Goal: Task Accomplishment & Management: Complete application form

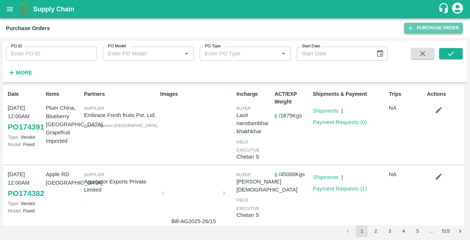
click at [430, 28] on link "Purchase Order" at bounding box center [433, 28] width 58 height 11
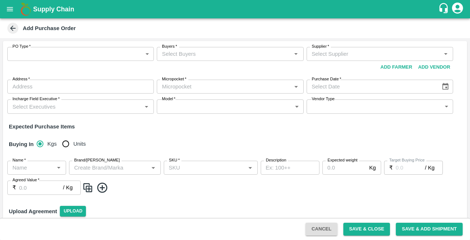
type input "NA"
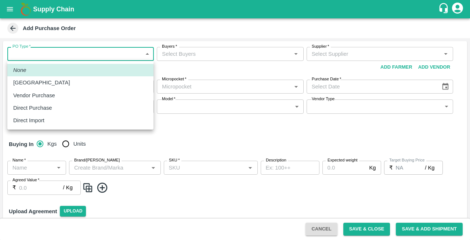
click at [26, 56] on body "Supply Chain Add Purchase Order PO Type   * ​ PO Type Buyers   * Buyers   * Sup…" at bounding box center [235, 120] width 470 height 240
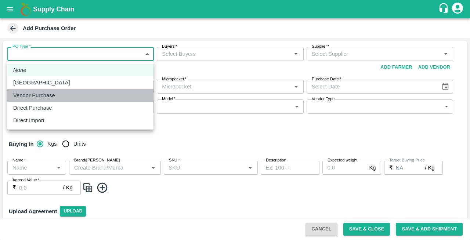
click at [19, 99] on p "Vendor Purchase" at bounding box center [34, 95] width 42 height 8
type input "2"
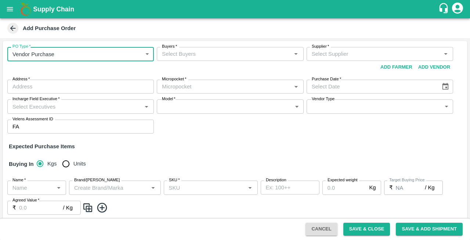
click at [198, 54] on input "Buyers   *" at bounding box center [224, 54] width 130 height 10
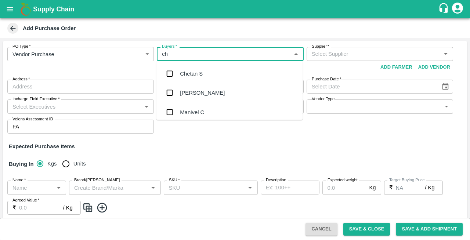
type input "che"
click at [187, 74] on div "Chetan S" at bounding box center [191, 74] width 23 height 8
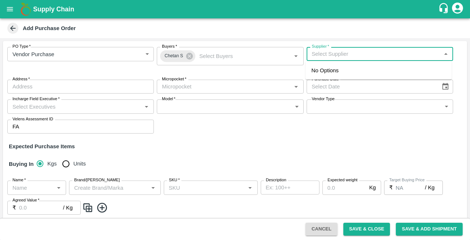
click at [355, 53] on input "Supplier   *" at bounding box center [374, 54] width 130 height 10
type input "g"
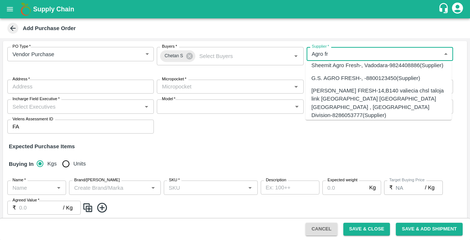
scroll to position [55, 0]
click at [339, 82] on div "G.S. AGRO FRESH-, -8800123450(Supplier)" at bounding box center [365, 77] width 109 height 8
type input "G.S. AGRO FRESH-, -8800123450(Supplier)"
type input ", , , Rajasthan"
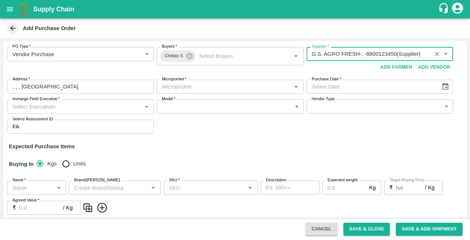
type input "G.S. AGRO FRESH-, -8800123450(Supplier)"
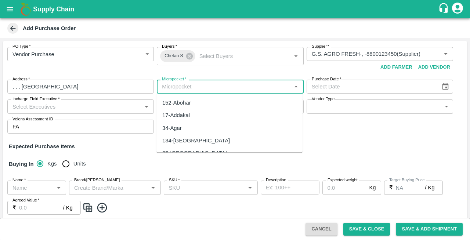
click at [192, 89] on input "Micropocket   *" at bounding box center [224, 87] width 130 height 10
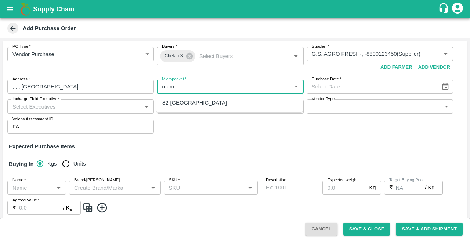
click at [182, 104] on div "82-[GEOGRAPHIC_DATA]" at bounding box center [194, 103] width 65 height 8
type input "82-[GEOGRAPHIC_DATA]"
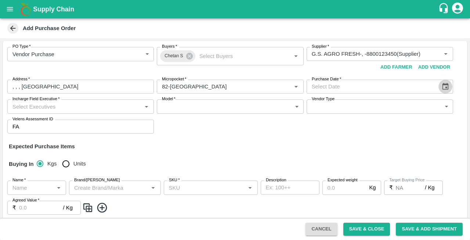
click at [443, 84] on icon "Choose date" at bounding box center [446, 86] width 6 height 7
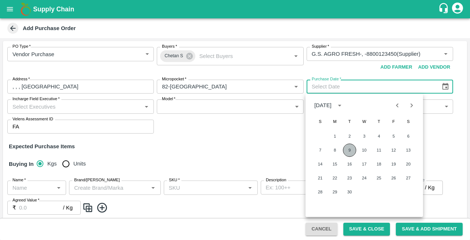
click at [347, 151] on button "9" at bounding box center [349, 150] width 13 height 13
type input "[DATE]"
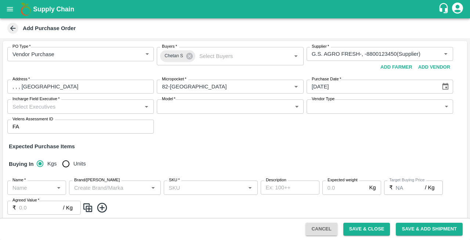
click at [38, 103] on input "Incharge Field Executive   *" at bounding box center [75, 107] width 130 height 10
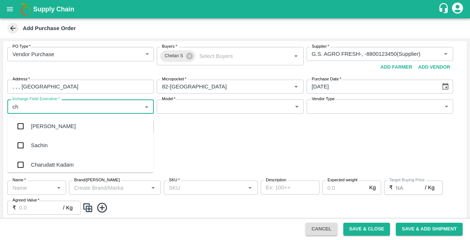
type input "che"
click at [35, 144] on div "Chetan S" at bounding box center [42, 145] width 23 height 8
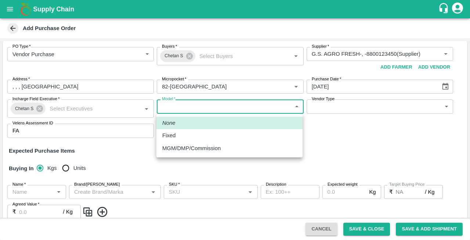
click at [215, 108] on body "Supply Chain Add Purchase Order PO Type   * Vendor Purchase 2 PO Type Buyers   …" at bounding box center [235, 120] width 470 height 240
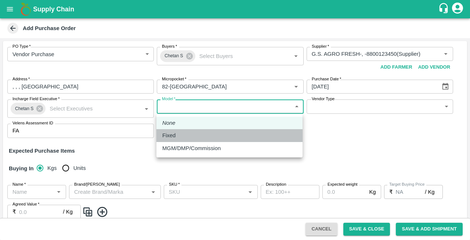
click at [177, 136] on div "Fixed" at bounding box center [170, 135] width 17 height 8
type input "Fixed"
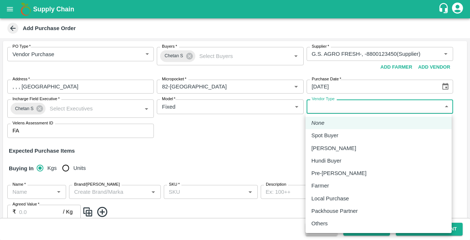
click at [375, 105] on body "Supply Chain Add Purchase Order PO Type   * Vendor Purchase 2 PO Type Buyers   …" at bounding box center [235, 120] width 470 height 240
click at [236, 129] on div at bounding box center [235, 120] width 470 height 240
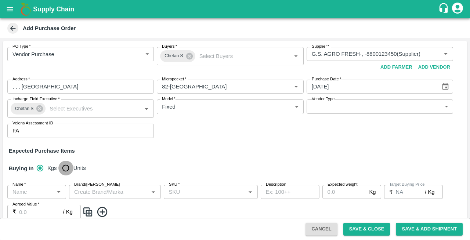
click at [63, 168] on input "Units" at bounding box center [65, 168] width 15 height 15
radio input "true"
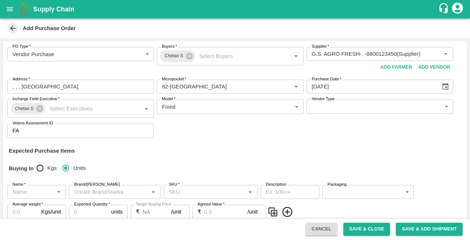
scroll to position [57, 0]
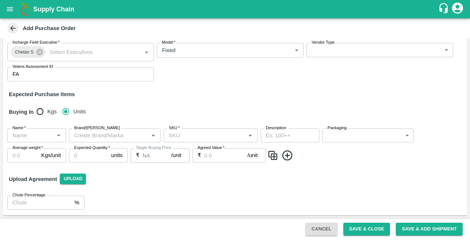
click at [29, 138] on input "Name   *" at bounding box center [31, 136] width 42 height 10
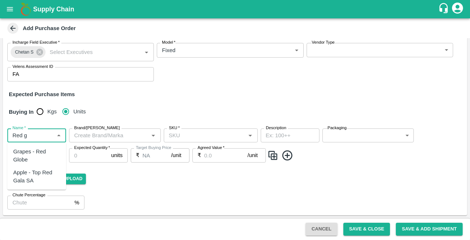
click at [34, 155] on div "Grapes - Red Globe" at bounding box center [36, 156] width 47 height 17
type input "Grapes - Red Globe"
click at [127, 138] on input "Brand/[PERSON_NAME]" at bounding box center [108, 136] width 75 height 10
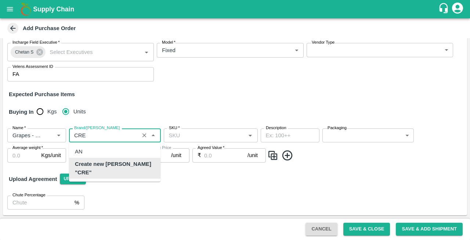
scroll to position [0, 0]
click at [115, 166] on b "Create new Marka "CREMSON"" at bounding box center [115, 168] width 80 height 17
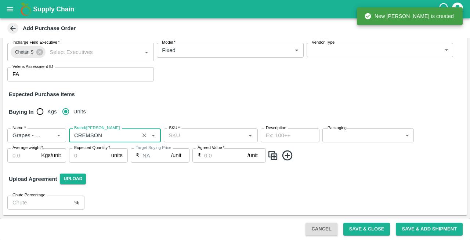
type input "CREMSON"
click at [192, 135] on input "SKU   *" at bounding box center [204, 136] width 77 height 10
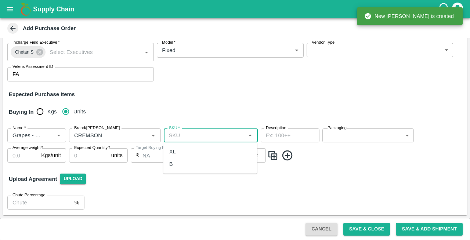
click at [176, 152] on div "XL" at bounding box center [210, 151] width 94 height 12
type input "XL"
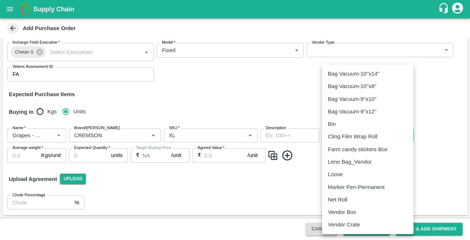
click at [356, 136] on body "Supply Chain Add Purchase Order PO Type   * Vendor Purchase 2 PO Type Buyers   …" at bounding box center [235, 120] width 470 height 240
click at [336, 210] on p "Vendor Box" at bounding box center [342, 212] width 28 height 8
type input "276"
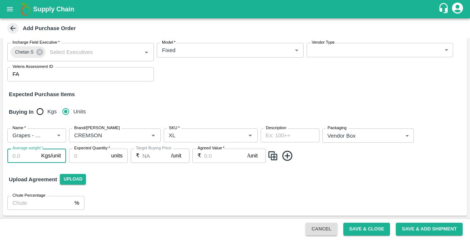
click at [18, 157] on input "Average weight   *" at bounding box center [22, 156] width 31 height 14
type input "5"
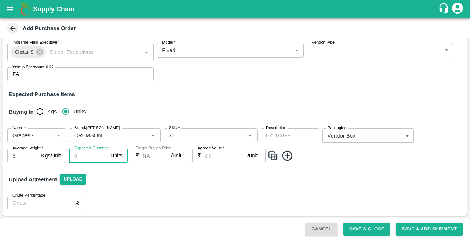
click at [83, 156] on input "Expected Quantity   *" at bounding box center [88, 156] width 39 height 14
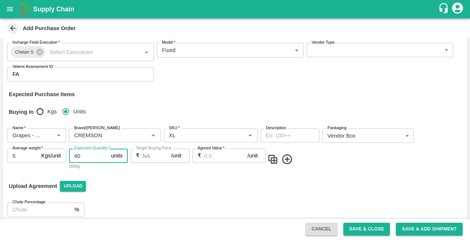
type input "40"
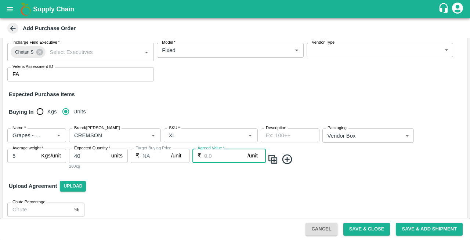
click at [217, 156] on input "Agreed Value   *" at bounding box center [225, 156] width 43 height 14
type input "1150"
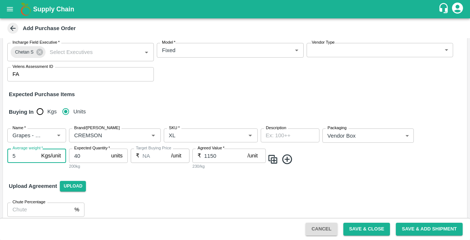
click at [17, 161] on input "5" at bounding box center [22, 156] width 31 height 14
type input "6"
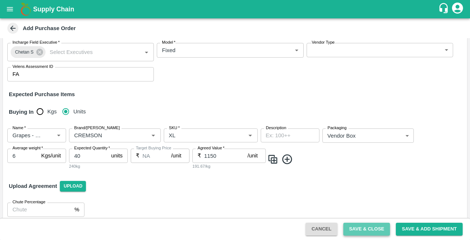
click at [369, 230] on button "Save & Close" at bounding box center [366, 229] width 47 height 13
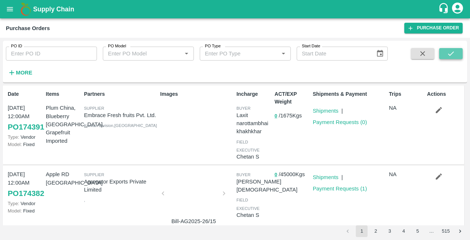
click at [449, 53] on icon "submit" at bounding box center [451, 54] width 8 height 8
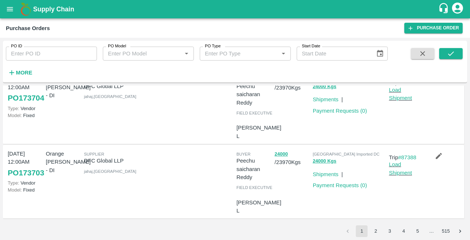
scroll to position [575, 0]
click at [377, 234] on button "2" at bounding box center [376, 231] width 12 height 12
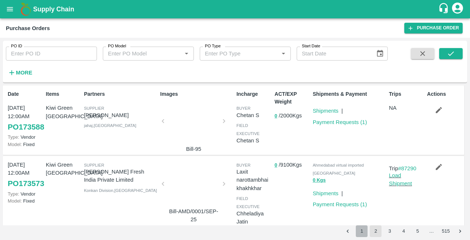
click at [362, 231] on button "1" at bounding box center [362, 231] width 12 height 12
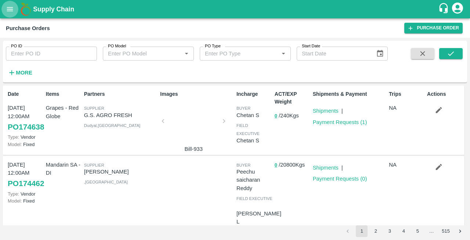
click at [8, 6] on icon "open drawer" at bounding box center [10, 9] width 8 height 8
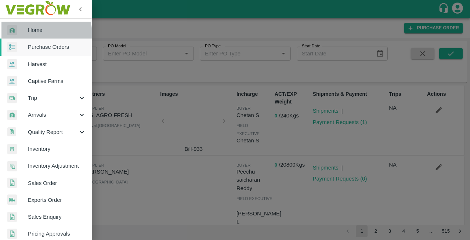
click at [31, 35] on link "Home" at bounding box center [46, 30] width 92 height 17
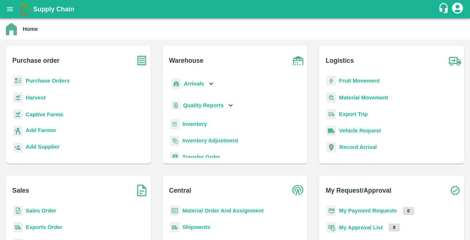
click at [51, 81] on b "Purchase Orders" at bounding box center [48, 81] width 44 height 6
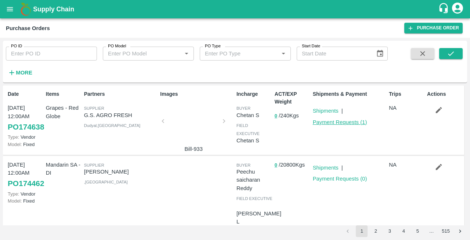
click at [331, 125] on link "Payment Requests ( 1 )" at bounding box center [340, 122] width 54 height 6
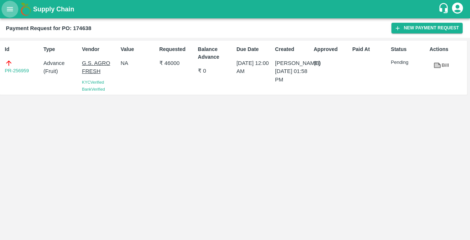
click at [10, 10] on icon "open drawer" at bounding box center [10, 9] width 8 height 8
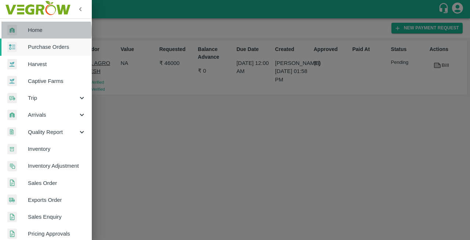
click at [34, 32] on span "Home" at bounding box center [57, 30] width 58 height 8
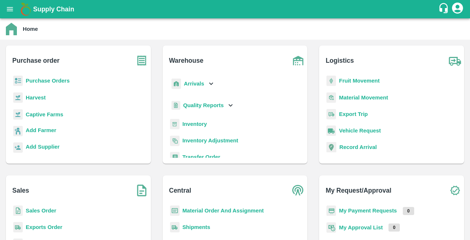
click at [31, 82] on b "Purchase Orders" at bounding box center [48, 81] width 44 height 6
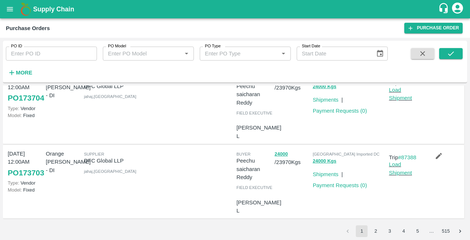
scroll to position [575, 0]
click at [373, 229] on button "2" at bounding box center [376, 231] width 12 height 12
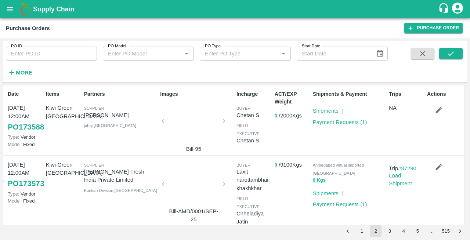
click at [191, 125] on div at bounding box center [193, 123] width 55 height 39
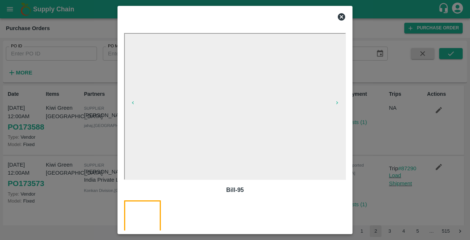
click at [341, 15] on icon at bounding box center [341, 16] width 7 height 7
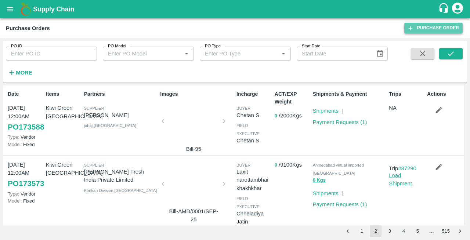
click at [422, 28] on link "Purchase Order" at bounding box center [433, 28] width 58 height 11
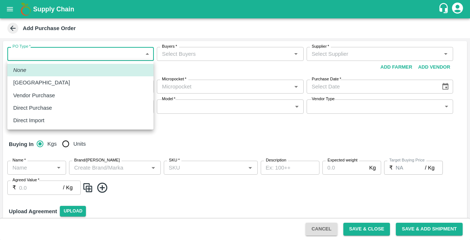
click at [32, 53] on body "Supply Chain Add Purchase Order PO Type   * ​ PO Type Buyers   * Buyers   * Sup…" at bounding box center [235, 120] width 470 height 240
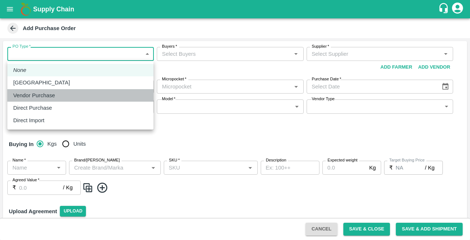
click at [26, 95] on p "Vendor Purchase" at bounding box center [34, 95] width 42 height 8
type input "2"
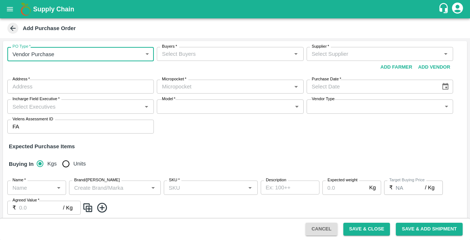
click at [202, 55] on input "Buyers   *" at bounding box center [224, 54] width 130 height 10
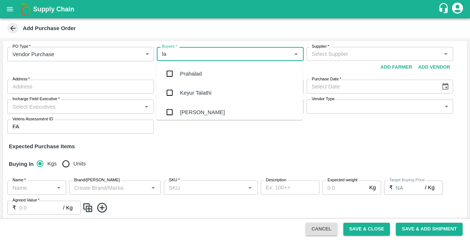
type input "lax"
click at [199, 109] on div "Laxit narottambhai khakhkhar" at bounding box center [216, 112] width 72 height 8
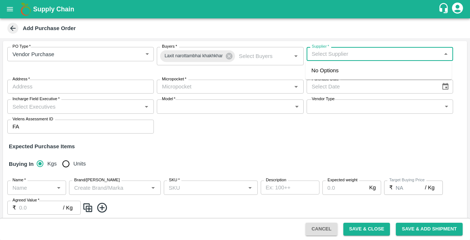
click at [337, 53] on input "Supplier   *" at bounding box center [374, 54] width 130 height 10
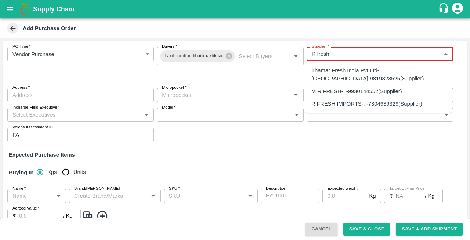
click at [336, 103] on div "R FRESH IMPORTS-, -7304939329(Supplier)" at bounding box center [366, 104] width 111 height 8
type input "R FRESH IMPORTS-, -7304939329(Supplier)"
type input ", , ,"
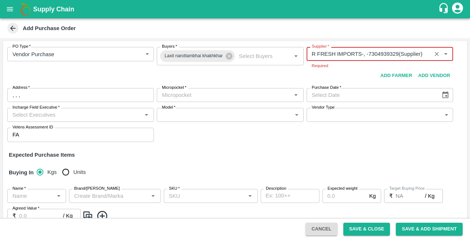
type input "R FRESH IMPORTS-, -7304939329(Supplier)"
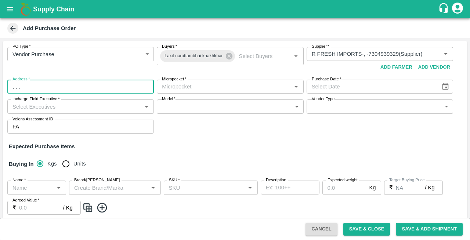
click at [35, 97] on div "PO Type   * Vendor Purchase 2 PO Type Buyers   * [PERSON_NAME] [PERSON_NAME] Bu…" at bounding box center [235, 90] width 464 height 98
type input ", , , [GEOGRAPHIC_DATA]"
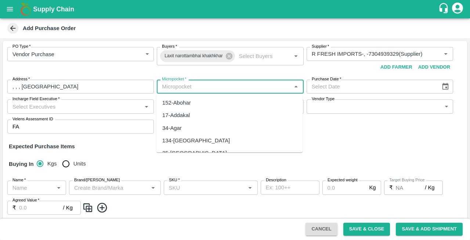
click at [201, 84] on input "Micropocket   *" at bounding box center [224, 87] width 130 height 10
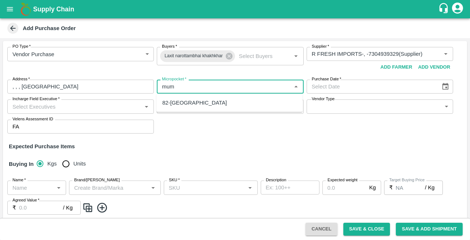
click at [176, 102] on div "82-[GEOGRAPHIC_DATA]" at bounding box center [194, 103] width 65 height 8
type input "82-[GEOGRAPHIC_DATA]"
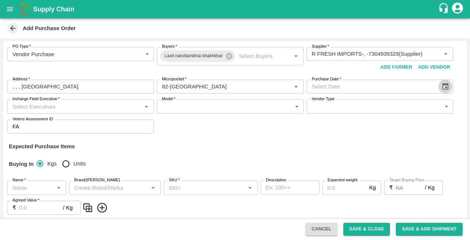
click at [444, 84] on icon "Choose date" at bounding box center [446, 86] width 6 height 7
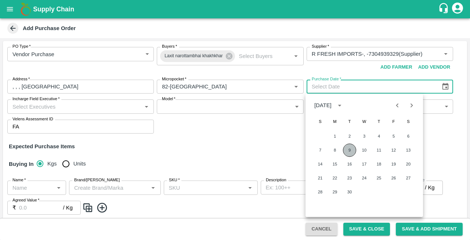
click at [349, 154] on button "9" at bounding box center [349, 150] width 13 height 13
type input "[DATE]"
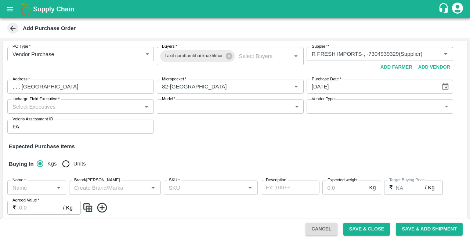
click at [31, 108] on input "Incharge Field Executive   *" at bounding box center [75, 107] width 130 height 10
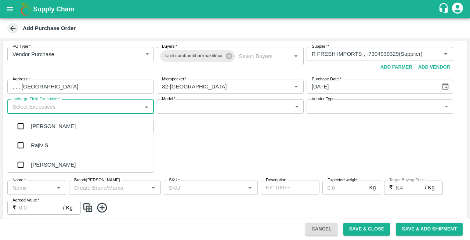
click at [31, 108] on input "Incharge Field Executive   *" at bounding box center [75, 107] width 130 height 10
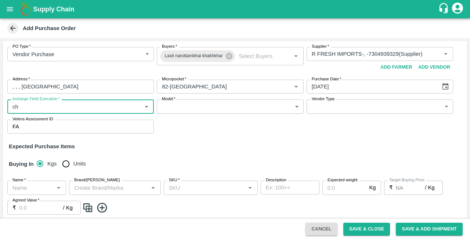
type input "che"
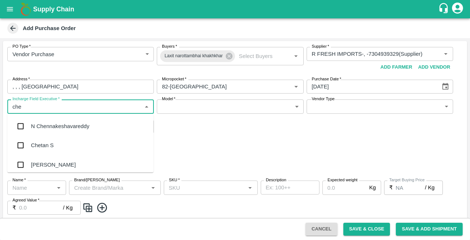
click at [37, 149] on div "Chetan S" at bounding box center [42, 145] width 23 height 8
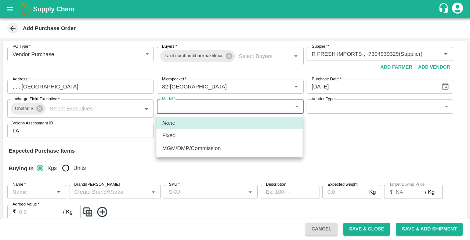
click at [187, 111] on body "Supply Chain Add Purchase Order PO Type   * Vendor Purchase 2 PO Type Buyers   …" at bounding box center [235, 120] width 470 height 240
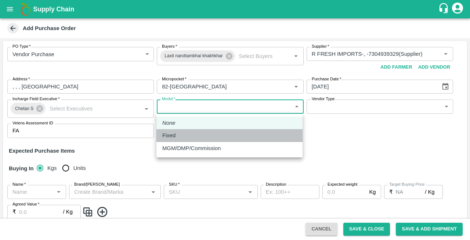
click at [179, 138] on div "Fixed" at bounding box center [229, 135] width 134 height 8
type input "Fixed"
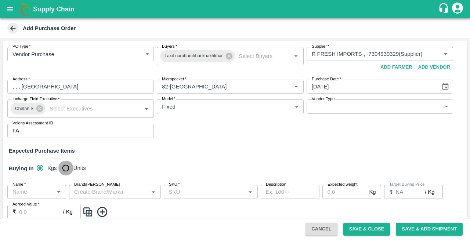
click at [65, 170] on input "Units" at bounding box center [65, 168] width 15 height 15
radio input "true"
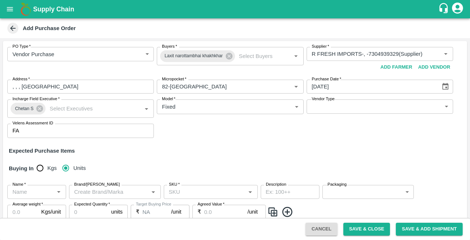
scroll to position [57, 0]
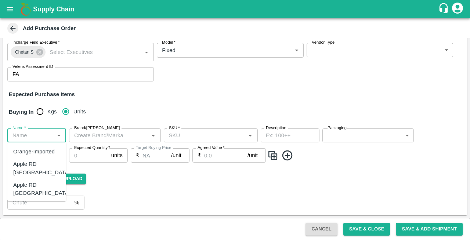
click at [28, 138] on input "Name   *" at bounding box center [31, 136] width 42 height 10
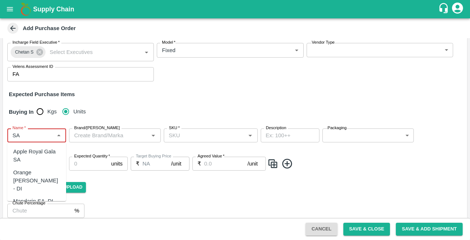
type input "S"
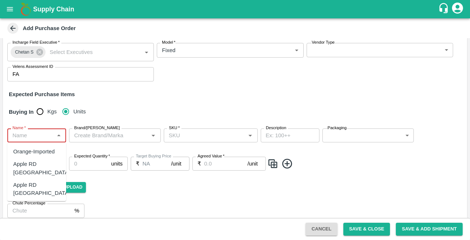
type input "a"
click at [44, 173] on div "Mandrine SA" at bounding box center [29, 173] width 32 height 8
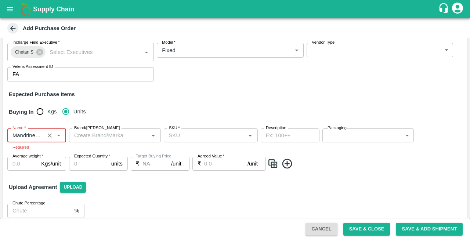
type input "Mandrine SA"
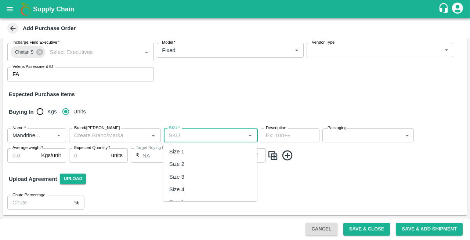
click at [189, 134] on input "SKU   *" at bounding box center [204, 136] width 77 height 10
click at [180, 163] on div "Size 2" at bounding box center [176, 164] width 15 height 8
type input "Size 2"
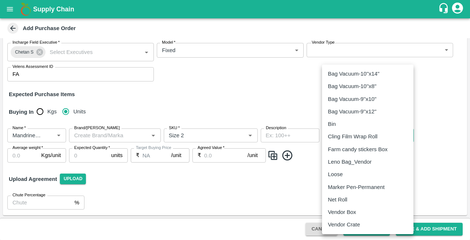
click at [348, 132] on body "Supply Chain Add Purchase Order PO Type   * Vendor Purchase 2 PO Type Buyers   …" at bounding box center [235, 120] width 470 height 240
click at [334, 211] on p "Vendor Box" at bounding box center [342, 212] width 28 height 8
type input "276"
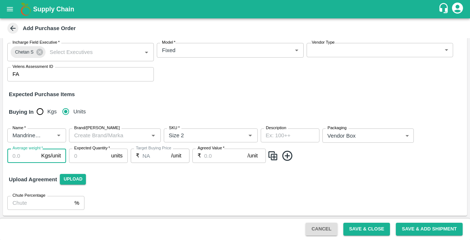
click at [26, 155] on input "Average weight   *" at bounding box center [22, 156] width 31 height 14
type input "10"
click at [86, 157] on input "Expected Quantity   *" at bounding box center [88, 156] width 39 height 14
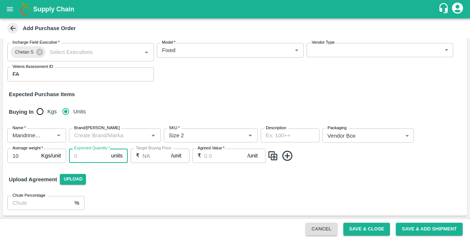
type input "2"
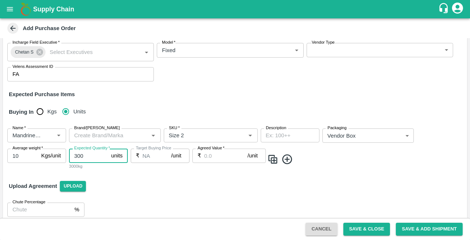
type input "300"
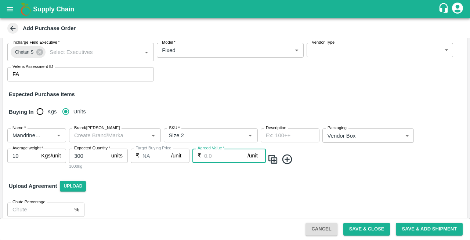
click at [214, 156] on input "Agreed Value   *" at bounding box center [225, 156] width 43 height 14
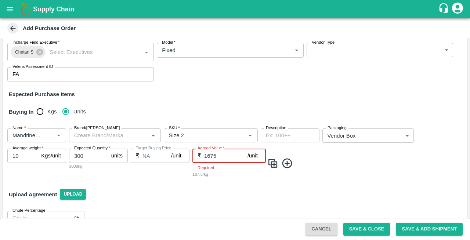
type input "1675"
click at [286, 164] on icon at bounding box center [287, 164] width 12 height 12
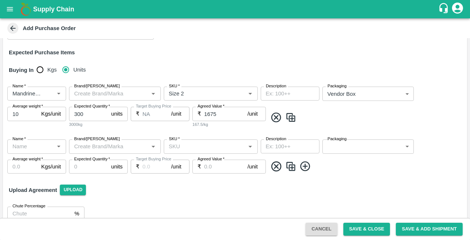
scroll to position [104, 0]
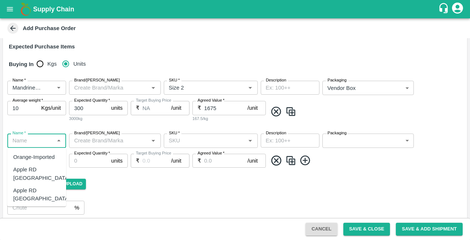
click at [22, 140] on input "Name   *" at bounding box center [31, 141] width 42 height 10
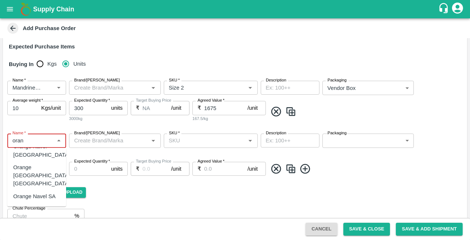
scroll to position [37, 0]
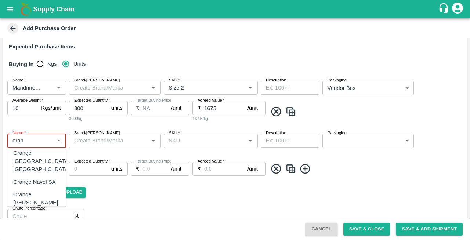
click at [32, 191] on div "Orange [PERSON_NAME]" at bounding box center [36, 199] width 47 height 17
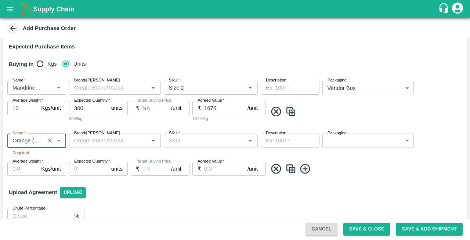
type input "Orange [PERSON_NAME]"
click at [177, 143] on input "SKU   *" at bounding box center [204, 141] width 77 height 10
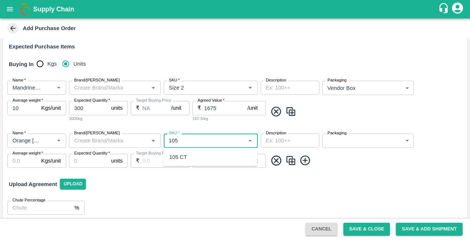
click at [185, 157] on div "105 CT" at bounding box center [178, 157] width 18 height 8
type input "105 CT"
type input "NA"
type input "105 CT"
click at [344, 140] on body "Supply Chain Add Purchase Order PO Type   * Vendor Purchase 2 PO Type Buyers   …" at bounding box center [235, 120] width 470 height 240
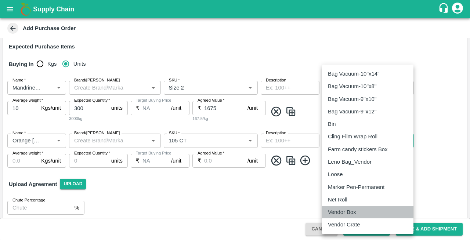
click at [339, 216] on p "Vendor Box" at bounding box center [342, 212] width 28 height 8
type input "276"
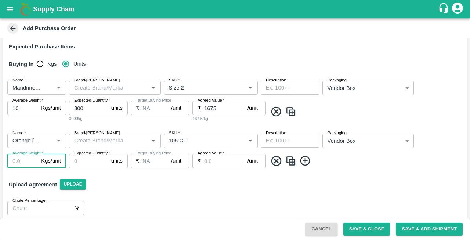
click at [15, 160] on input "Average weight   *" at bounding box center [22, 161] width 31 height 14
type input "15"
click at [90, 160] on input "Expected Quantity   *" at bounding box center [88, 161] width 39 height 14
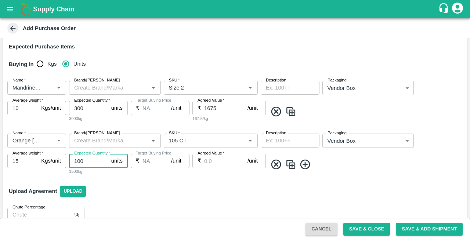
type input "100"
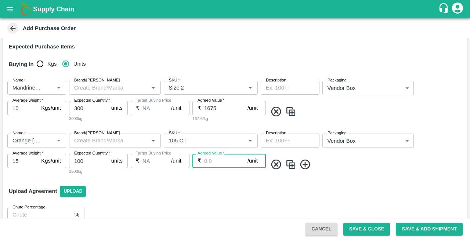
click at [218, 158] on input "Agreed Value   *" at bounding box center [225, 161] width 43 height 14
type input "1900"
click at [306, 165] on icon at bounding box center [305, 164] width 10 height 10
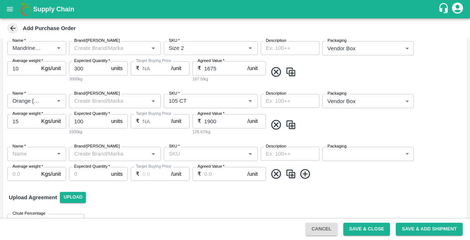
scroll to position [159, 0]
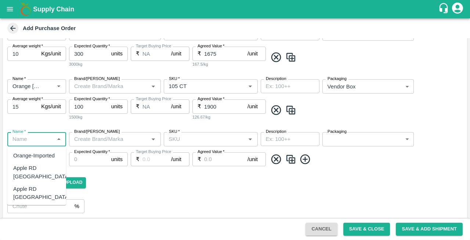
click at [34, 139] on input "Name   *" at bounding box center [31, 139] width 42 height 10
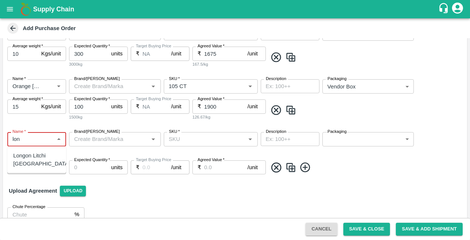
click at [24, 162] on div "Longon Litchi [GEOGRAPHIC_DATA]" at bounding box center [41, 160] width 57 height 17
type input "Longon Litchi [GEOGRAPHIC_DATA]"
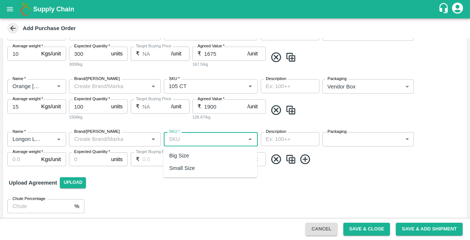
click at [206, 140] on input "SKU   *" at bounding box center [204, 139] width 77 height 10
click at [178, 169] on div "Small Size" at bounding box center [182, 168] width 26 height 8
type input "Small Size"
type input "NA"
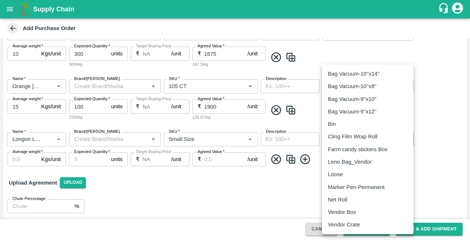
click at [352, 145] on body "Supply Chain Add Purchase Order PO Type   * Vendor Purchase 2 PO Type Buyers   …" at bounding box center [235, 120] width 470 height 240
click at [343, 212] on p "Vendor Box" at bounding box center [342, 212] width 28 height 8
type input "276"
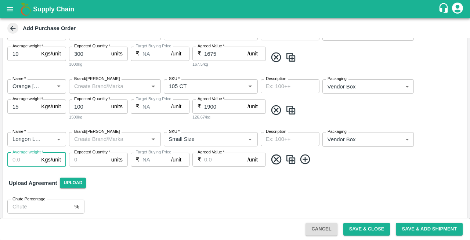
click at [22, 160] on input "Average weight   *" at bounding box center [22, 160] width 31 height 14
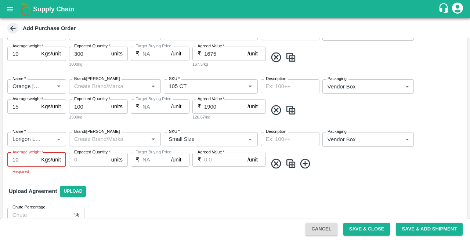
type input "10"
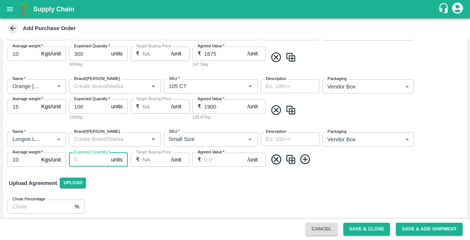
click at [91, 161] on input "Expected Quantity   *" at bounding box center [88, 160] width 39 height 14
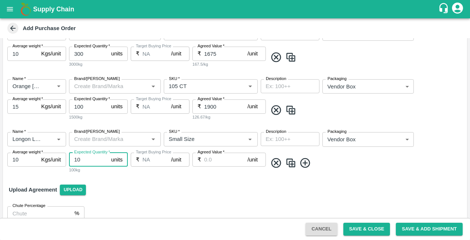
type input "10"
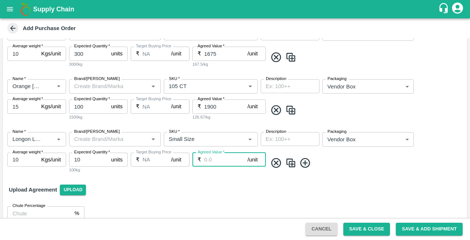
click at [216, 160] on input "Agreed Value   *" at bounding box center [225, 160] width 43 height 14
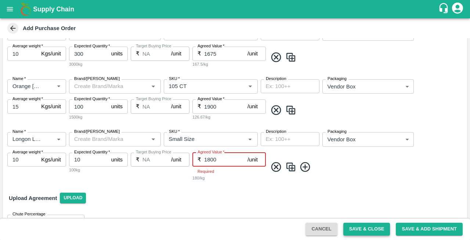
type input "1800"
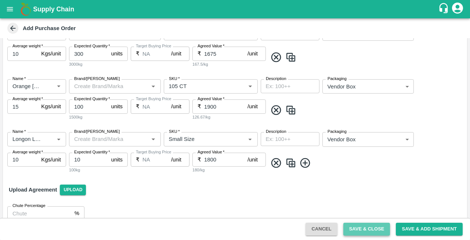
click at [362, 229] on button "Save & Close" at bounding box center [366, 229] width 47 height 13
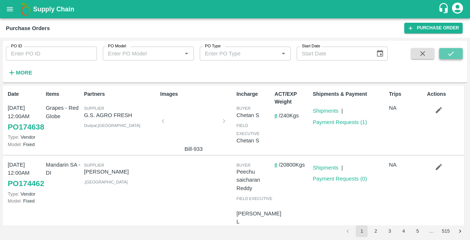
click at [448, 52] on icon "submit" at bounding box center [451, 54] width 8 height 8
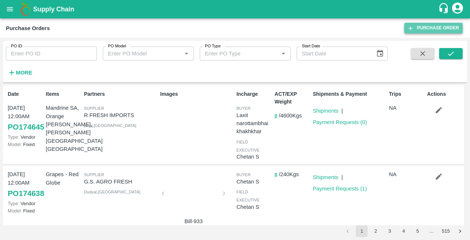
click at [430, 24] on link "Purchase Order" at bounding box center [433, 28] width 58 height 11
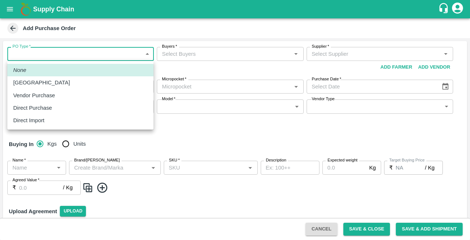
click at [26, 57] on body "Supply Chain Add Purchase Order PO Type   * ​ PO Type Buyers   * Buyers   * Sup…" at bounding box center [235, 120] width 470 height 240
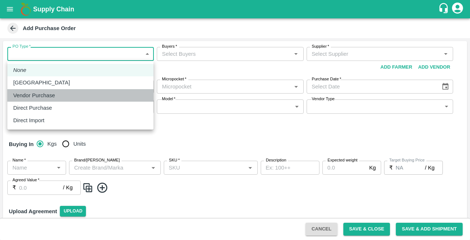
click at [31, 99] on p "Vendor Purchase" at bounding box center [34, 95] width 42 height 8
type input "2"
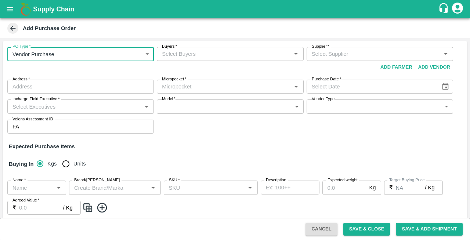
click at [180, 52] on input "Buyers   *" at bounding box center [224, 54] width 130 height 10
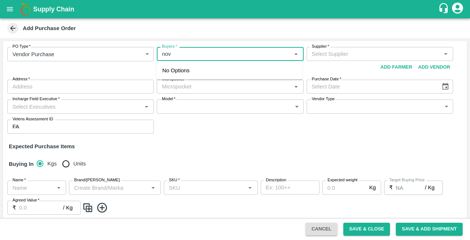
type input "nova"
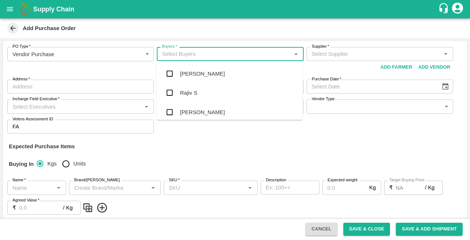
click at [180, 54] on input "Buyers   *" at bounding box center [224, 54] width 130 height 10
type input "lax"
click at [192, 108] on div "Laxit narottambhai khakhkhar" at bounding box center [216, 112] width 72 height 8
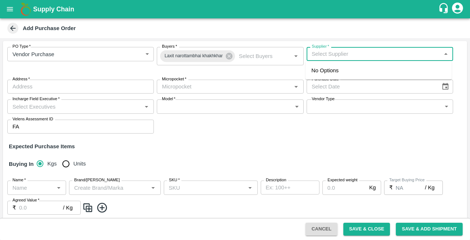
click at [352, 56] on input "Supplier   *" at bounding box center [374, 54] width 130 height 10
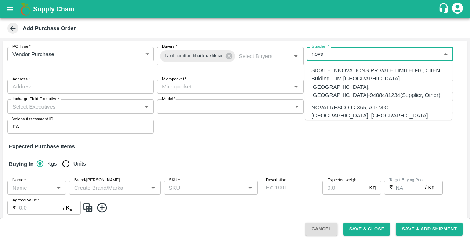
click at [336, 107] on div "NOVAFRESCO-G-365, A.P.M.C. [GEOGRAPHIC_DATA], [GEOGRAPHIC_DATA], [GEOGRAPHIC_DA…" at bounding box center [378, 128] width 134 height 49
type input "NOVAFRESCO-G-365, A.P.M.C. [GEOGRAPHIC_DATA], [GEOGRAPHIC_DATA], [GEOGRAPHIC_DA…"
type input "G-365, A.P.M.C. [GEOGRAPHIC_DATA], SECTOR 19, [GEOGRAPHIC_DATA], [GEOGRAPHIC_DA…"
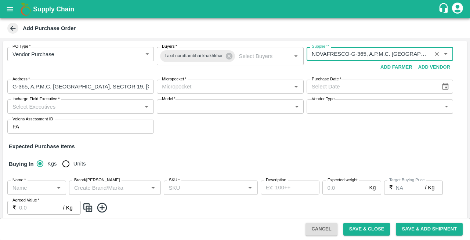
type input "NOVAFRESCO-G-365, A.P.M.C. [GEOGRAPHIC_DATA], [GEOGRAPHIC_DATA], [GEOGRAPHIC_DA…"
click at [185, 85] on input "Micropocket   *" at bounding box center [224, 87] width 130 height 10
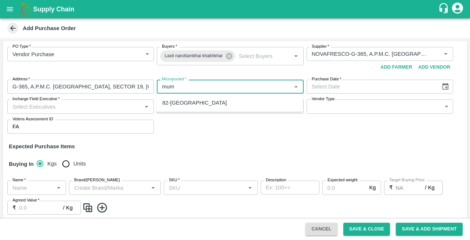
click at [179, 100] on div "82-[GEOGRAPHIC_DATA]" at bounding box center [194, 103] width 65 height 8
type input "82-[GEOGRAPHIC_DATA]"
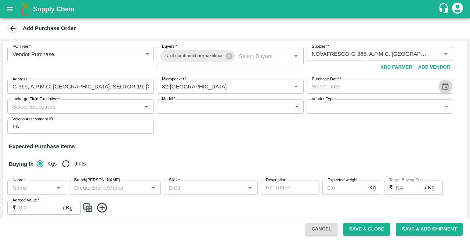
click at [441, 87] on icon "Choose date" at bounding box center [445, 87] width 8 height 8
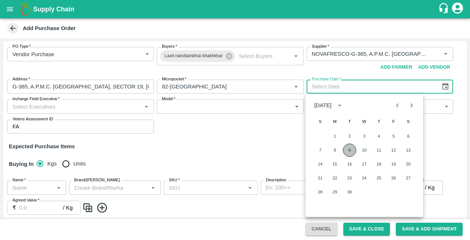
click at [350, 148] on button "9" at bounding box center [349, 150] width 13 height 13
type input "[DATE]"
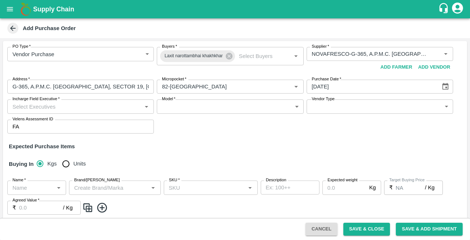
click at [26, 104] on input "Incharge Field Executive   *" at bounding box center [75, 107] width 130 height 10
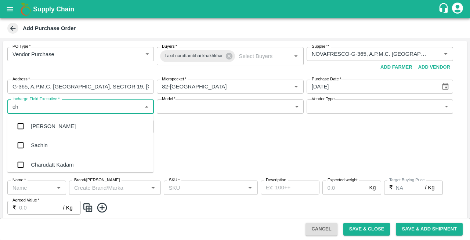
type input "che"
click at [46, 145] on div "Chetan S" at bounding box center [42, 145] width 23 height 8
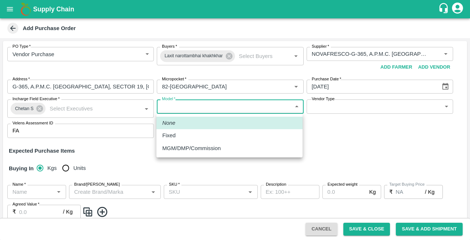
click at [182, 108] on body "Supply Chain Add Purchase Order PO Type   * Vendor Purchase 2 PO Type Buyers   …" at bounding box center [235, 120] width 470 height 240
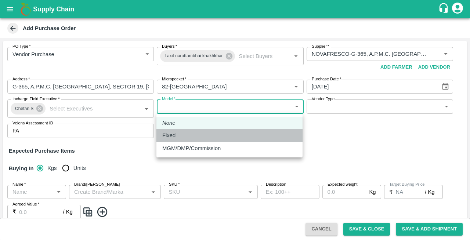
click at [180, 135] on div "Fixed" at bounding box center [229, 135] width 134 height 8
type input "Fixed"
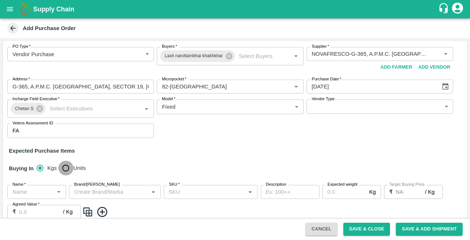
click at [65, 166] on input "Units" at bounding box center [65, 168] width 15 height 15
radio input "true"
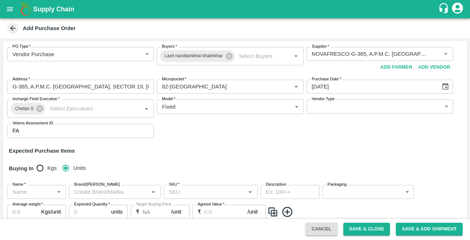
scroll to position [57, 0]
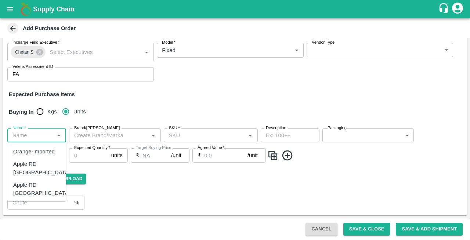
click at [28, 134] on input "Name   *" at bounding box center [31, 136] width 42 height 10
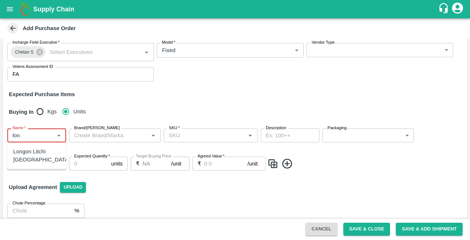
click at [27, 159] on div "Longon Litchi [GEOGRAPHIC_DATA]" at bounding box center [41, 156] width 57 height 17
type input "Longon Litchi [GEOGRAPHIC_DATA]"
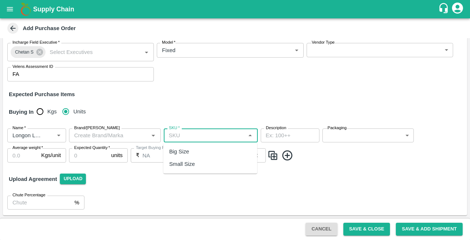
click at [195, 136] on input "SKU   *" at bounding box center [204, 136] width 77 height 10
click at [176, 148] on div "Big Size" at bounding box center [179, 152] width 20 height 8
type input "Big Size"
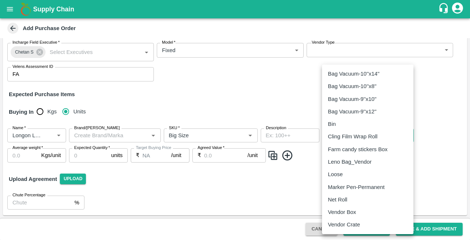
click at [349, 135] on body "Supply Chain Add Purchase Order PO Type   * Vendor Purchase 2 PO Type Buyers   …" at bounding box center [235, 120] width 470 height 240
click at [340, 216] on p "Vendor Box" at bounding box center [342, 212] width 28 height 8
type input "276"
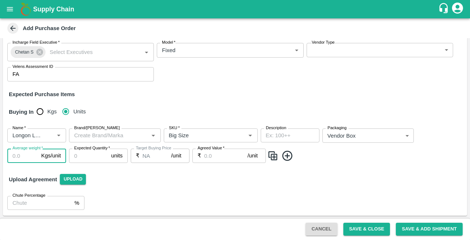
click at [23, 156] on input "Average weight   *" at bounding box center [22, 156] width 31 height 14
type input "5"
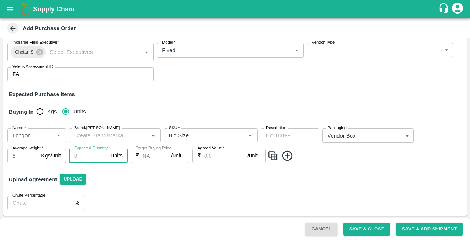
click at [83, 153] on input "Expected Quantity   *" at bounding box center [88, 156] width 39 height 14
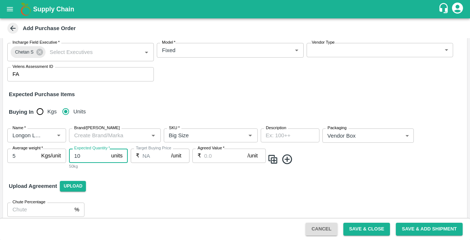
type input "10"
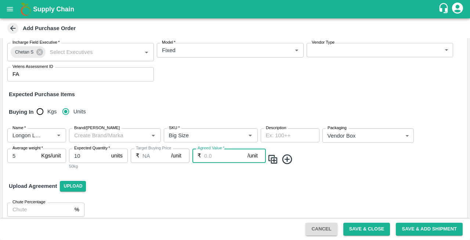
click at [225, 155] on input "Agreed Value   *" at bounding box center [225, 156] width 43 height 14
type input "900"
click at [289, 160] on icon at bounding box center [287, 160] width 12 height 12
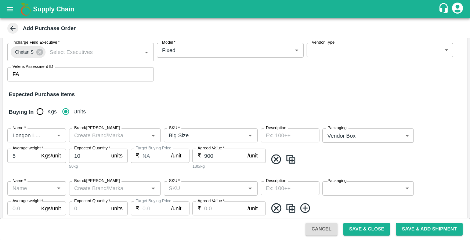
scroll to position [109, 0]
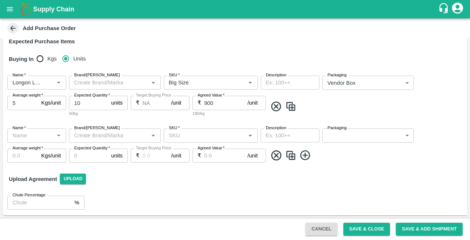
click at [21, 133] on input "Name   *" at bounding box center [31, 136] width 42 height 10
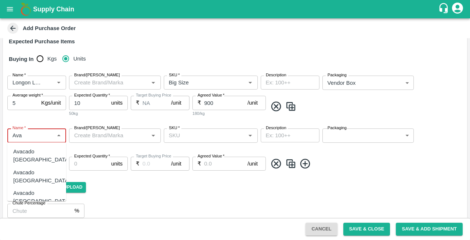
click at [57, 150] on div "Avacado [GEOGRAPHIC_DATA]" at bounding box center [41, 156] width 57 height 17
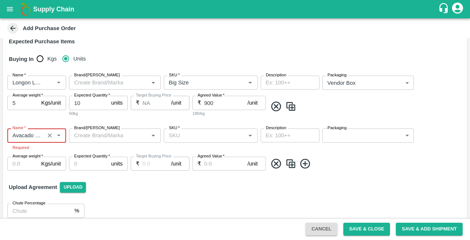
type input "Avacado [GEOGRAPHIC_DATA]"
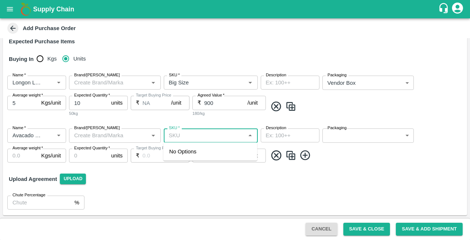
click at [206, 136] on input "SKU   *" at bounding box center [204, 136] width 77 height 10
click at [175, 161] on div "22 CT" at bounding box center [176, 164] width 15 height 8
type input "22 CT"
type input "NA"
type input "22 CT"
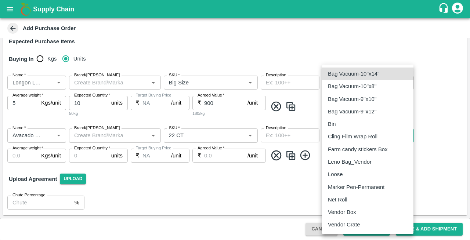
click at [342, 136] on body "Supply Chain Add Purchase Order PO Type   * Vendor Purchase 2 PO Type Buyers   …" at bounding box center [235, 120] width 470 height 240
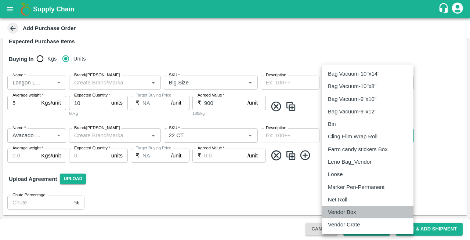
click at [341, 214] on p "Vendor Box" at bounding box center [342, 212] width 28 height 8
type input "276"
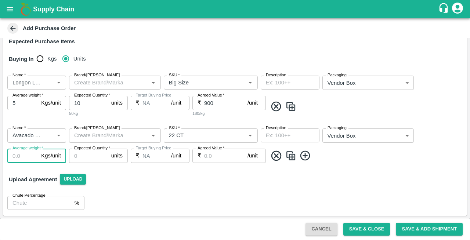
click at [18, 155] on input "Average weight   *" at bounding box center [22, 156] width 31 height 14
type input "4"
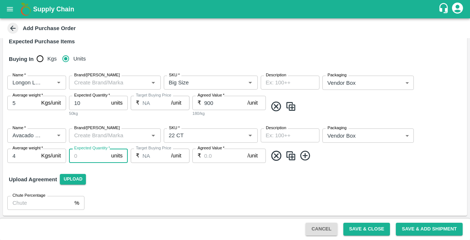
click at [87, 158] on input "Expected Quantity   *" at bounding box center [88, 156] width 39 height 14
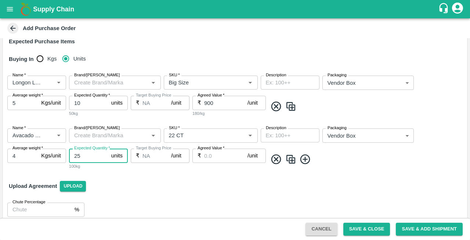
type input "25"
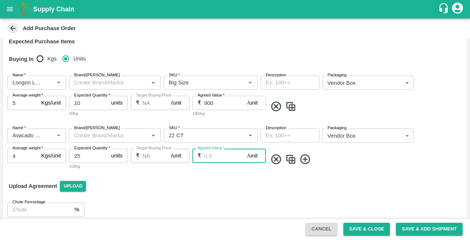
click at [213, 156] on input "Agreed Value   *" at bounding box center [225, 156] width 43 height 14
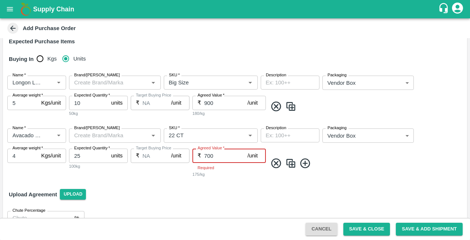
type input "700"
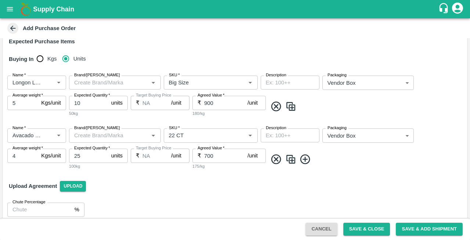
click at [304, 164] on icon at bounding box center [305, 160] width 12 height 12
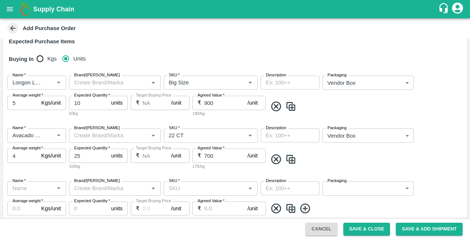
scroll to position [162, 0]
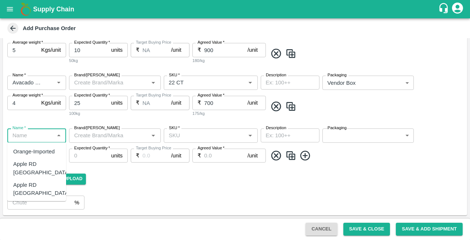
click at [17, 132] on input "Name   *" at bounding box center [31, 136] width 42 height 10
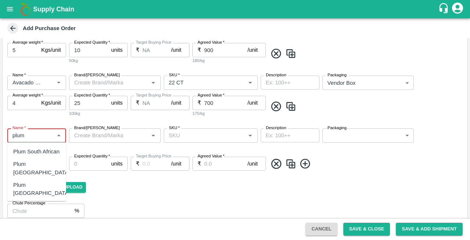
click at [33, 202] on div "Plum [GEOGRAPHIC_DATA]" at bounding box center [41, 210] width 57 height 17
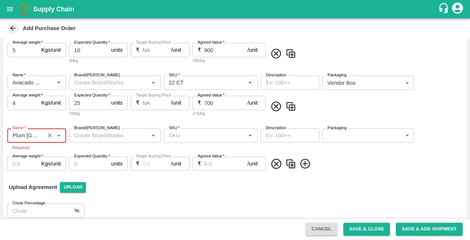
type input "Plum [GEOGRAPHIC_DATA]"
click at [195, 134] on input "SKU   *" at bounding box center [204, 136] width 77 height 10
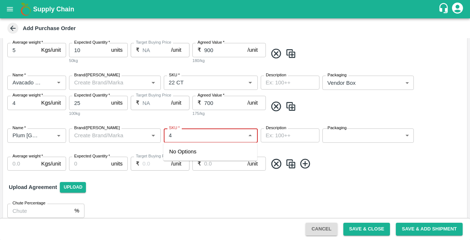
type input "4"
click at [175, 148] on div "50 CT" at bounding box center [176, 152] width 15 height 8
type input "50 CT"
type input "NA"
type input "50 CT"
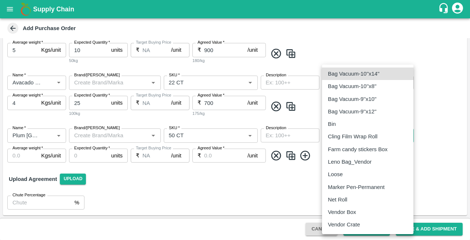
click at [334, 136] on body "Supply Chain Add Purchase Order PO Type   * Vendor Purchase 2 PO Type Buyers   …" at bounding box center [235, 120] width 470 height 240
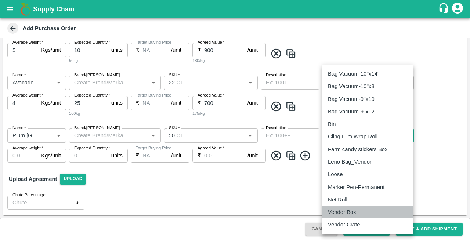
click at [337, 213] on p "Vendor Box" at bounding box center [342, 212] width 28 height 8
type input "276"
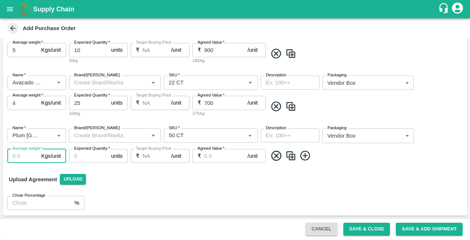
click at [20, 158] on input "Average weight   *" at bounding box center [22, 156] width 31 height 14
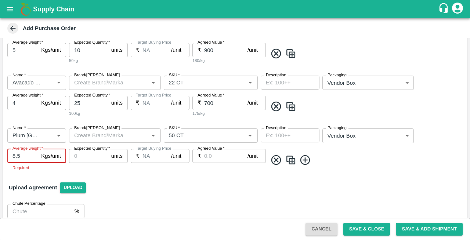
type input "8.5"
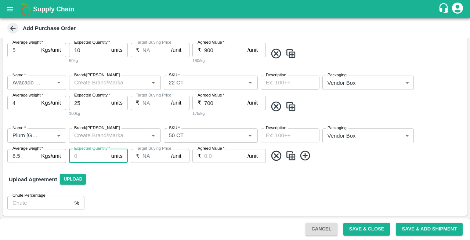
click at [90, 158] on input "Expected Quantity   *" at bounding box center [88, 156] width 39 height 14
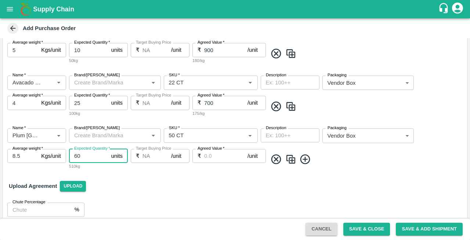
type input "60"
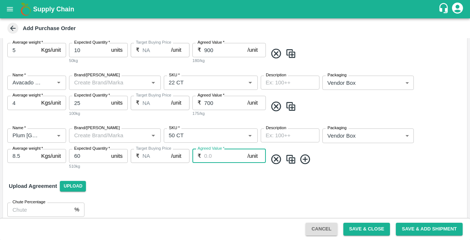
click at [214, 156] on input "Agreed Value   *" at bounding box center [225, 156] width 43 height 14
type input "750"
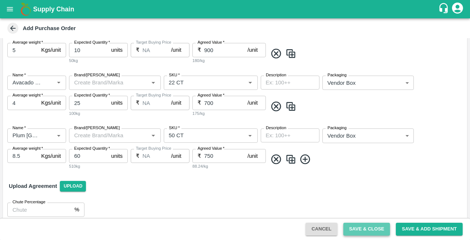
click at [371, 227] on button "Save & Close" at bounding box center [366, 229] width 47 height 13
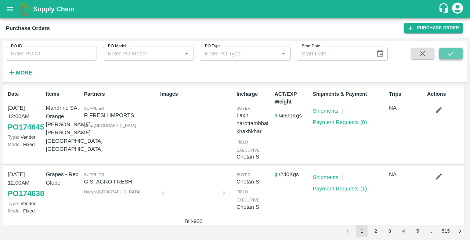
click at [455, 49] on button "submit" at bounding box center [451, 53] width 24 height 11
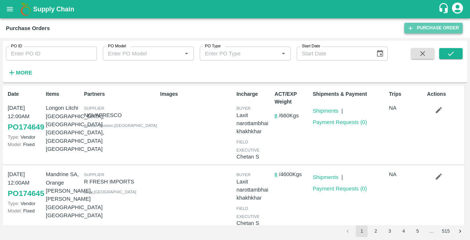
click at [433, 31] on link "Purchase Order" at bounding box center [433, 28] width 58 height 11
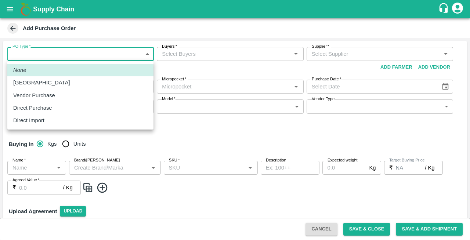
click at [35, 53] on body "Supply Chain Add Purchase Order PO Type   * ​ PO Type Buyers   * Buyers   * Sup…" at bounding box center [235, 120] width 470 height 240
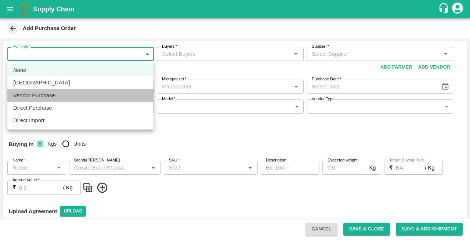
click at [22, 95] on p "Vendor Purchase" at bounding box center [34, 95] width 42 height 8
type input "2"
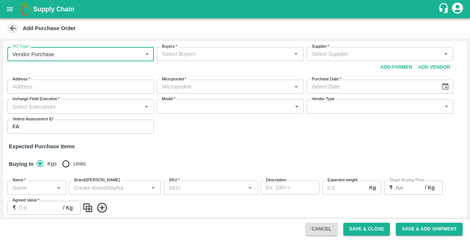
click at [169, 55] on input "Buyers   *" at bounding box center [224, 54] width 130 height 10
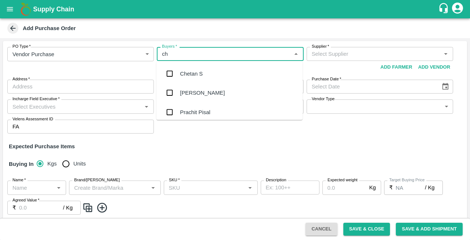
type input "che"
click at [196, 77] on div "Chetan S" at bounding box center [191, 74] width 23 height 8
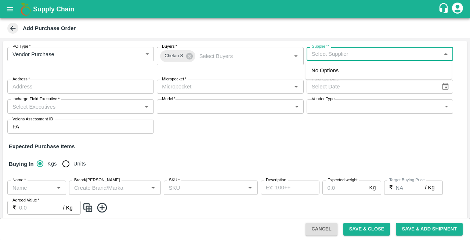
click at [321, 55] on input "Supplier   *" at bounding box center [374, 54] width 130 height 10
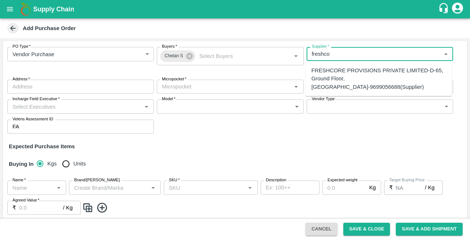
click at [339, 73] on div "FRESHCORE PROVISIONS PRIVATE LIMITED-D-65, Ground Floor, [GEOGRAPHIC_DATA]-9699…" at bounding box center [378, 78] width 134 height 25
type input "FRESHCORE PROVISIONS PRIVATE LIMITED-D-65, Ground Floor, [GEOGRAPHIC_DATA]-9699…"
type input "[STREET_ADDRESS]"
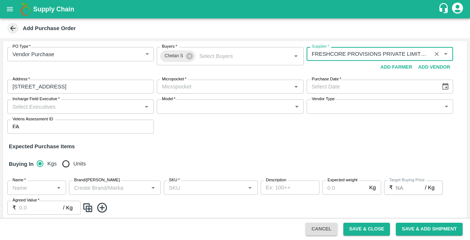
type input "FRESHCORE PROVISIONS PRIVATE LIMITED-D-65, Ground Floor, [GEOGRAPHIC_DATA]-9699…"
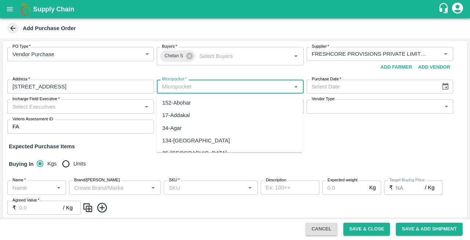
click at [193, 84] on input "Micropocket   *" at bounding box center [224, 87] width 130 height 10
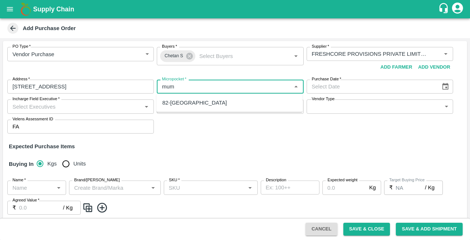
click at [177, 104] on div "82-[GEOGRAPHIC_DATA]" at bounding box center [194, 103] width 65 height 8
type input "82-[GEOGRAPHIC_DATA]"
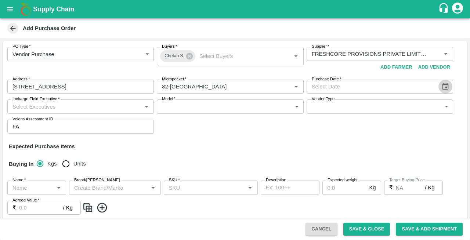
click at [447, 87] on icon "Choose date" at bounding box center [445, 87] width 8 height 8
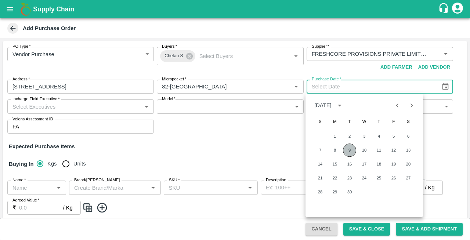
click at [349, 150] on button "9" at bounding box center [349, 150] width 13 height 13
type input "[DATE]"
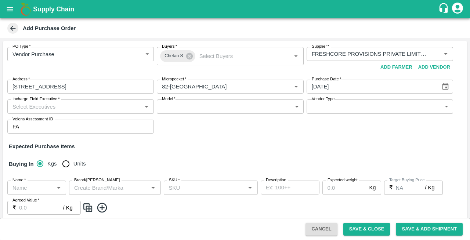
click at [44, 109] on input "Incharge Field Executive   *" at bounding box center [75, 107] width 130 height 10
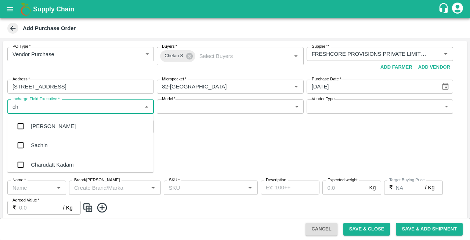
type input "che"
click at [45, 151] on div "Chetan S" at bounding box center [80, 145] width 146 height 19
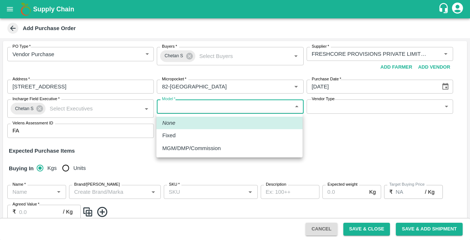
click at [183, 107] on body "Supply Chain Add Purchase Order PO Type   * Vendor Purchase 2 PO Type Buyers   …" at bounding box center [235, 120] width 470 height 240
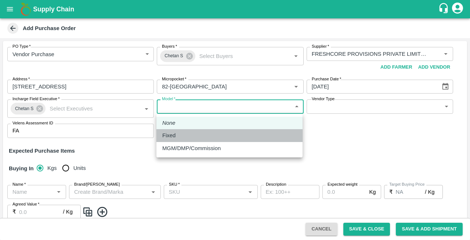
click at [172, 138] on p "Fixed" at bounding box center [168, 135] width 13 height 8
type input "Fixed"
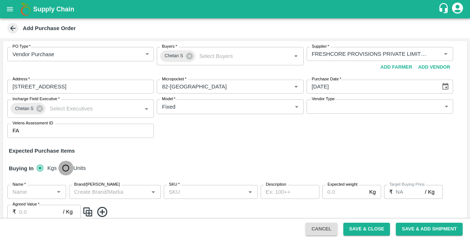
click at [66, 167] on input "Units" at bounding box center [65, 168] width 15 height 15
radio input "true"
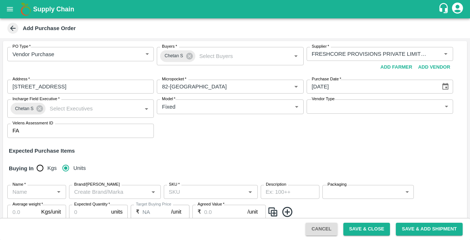
scroll to position [57, 0]
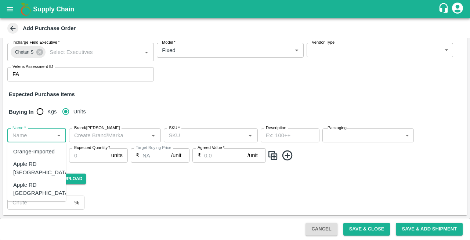
click at [34, 137] on input "Name   *" at bounding box center [31, 136] width 42 height 10
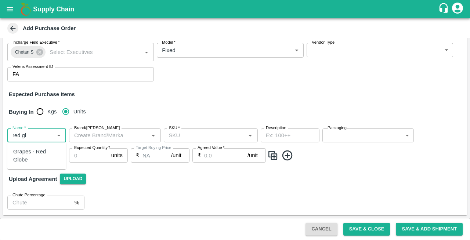
click at [33, 153] on div "Grapes - Red Globe" at bounding box center [36, 156] width 47 height 17
type input "Grapes - Red Globe"
click at [184, 138] on input "SKU   *" at bounding box center [204, 136] width 77 height 10
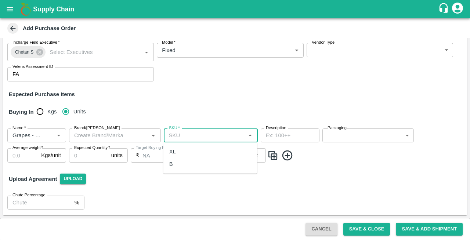
click at [181, 148] on div "XL" at bounding box center [210, 151] width 94 height 12
type input "XL"
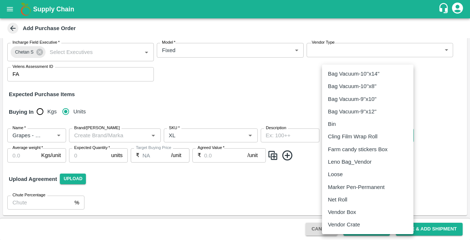
click at [340, 131] on body "Supply Chain Add Purchase Order PO Type   * Vendor Purchase 2 PO Type Buyers   …" at bounding box center [235, 120] width 470 height 240
click at [329, 211] on p "Vendor Box" at bounding box center [342, 212] width 28 height 8
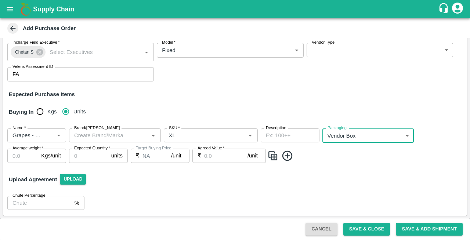
type input "276"
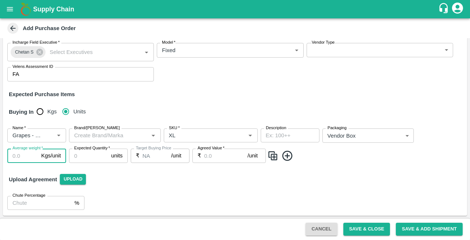
click at [25, 159] on input "Average weight   *" at bounding box center [22, 156] width 31 height 14
type input "6"
click at [94, 156] on input "Expected Quantity   *" at bounding box center [88, 156] width 39 height 14
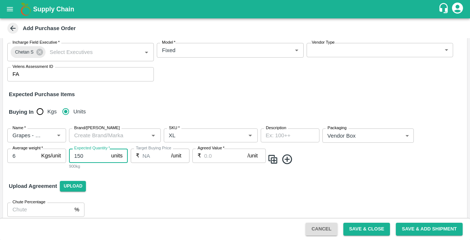
type input "150"
click at [219, 154] on input "Agreed Value   *" at bounding box center [225, 156] width 43 height 14
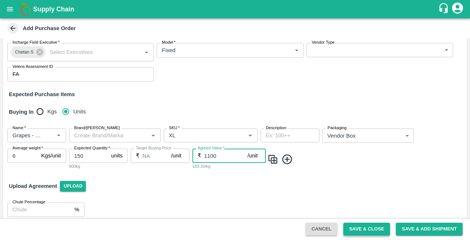
type input "1100"
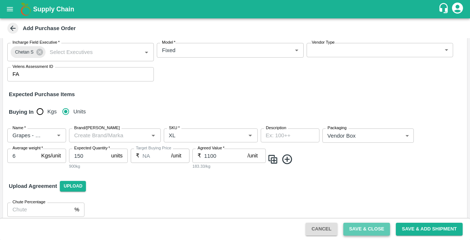
click at [355, 228] on button "Save & Close" at bounding box center [366, 229] width 47 height 13
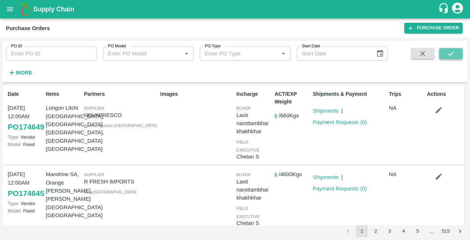
click at [447, 54] on icon "submit" at bounding box center [451, 54] width 8 height 8
